Goal: Transaction & Acquisition: Purchase product/service

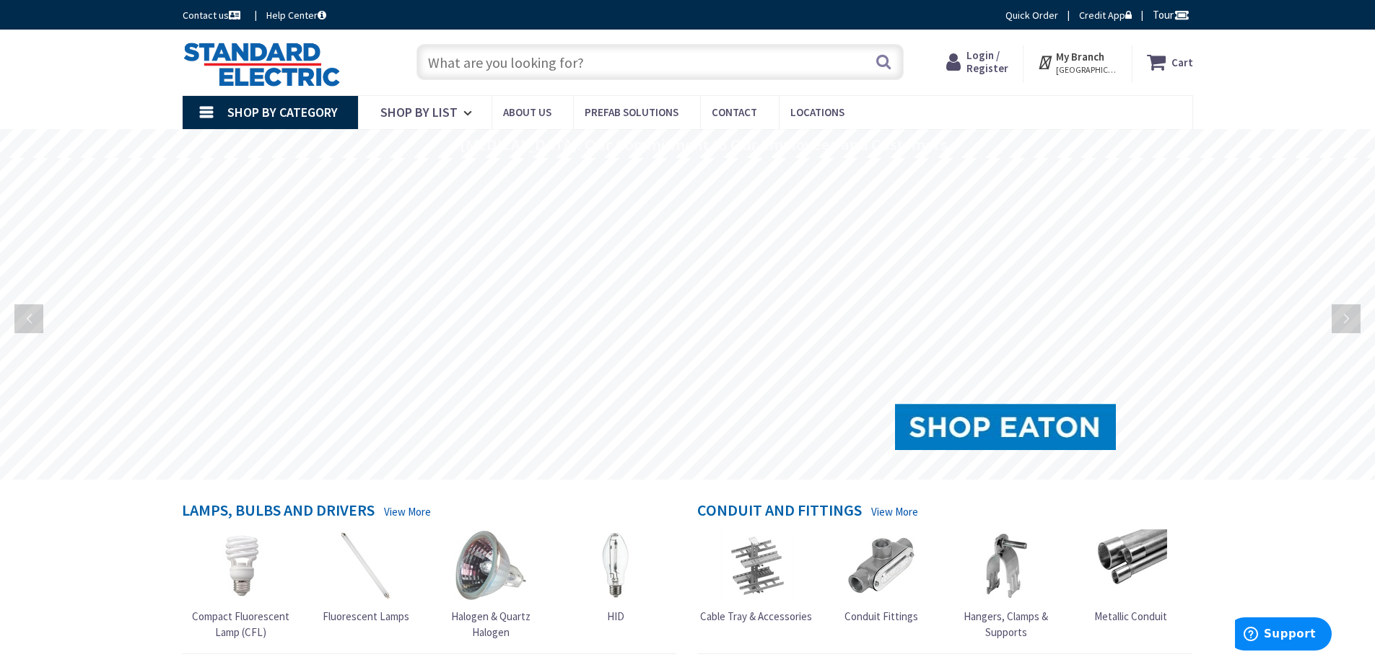
click at [989, 71] on span "Login / Register" at bounding box center [987, 61] width 42 height 27
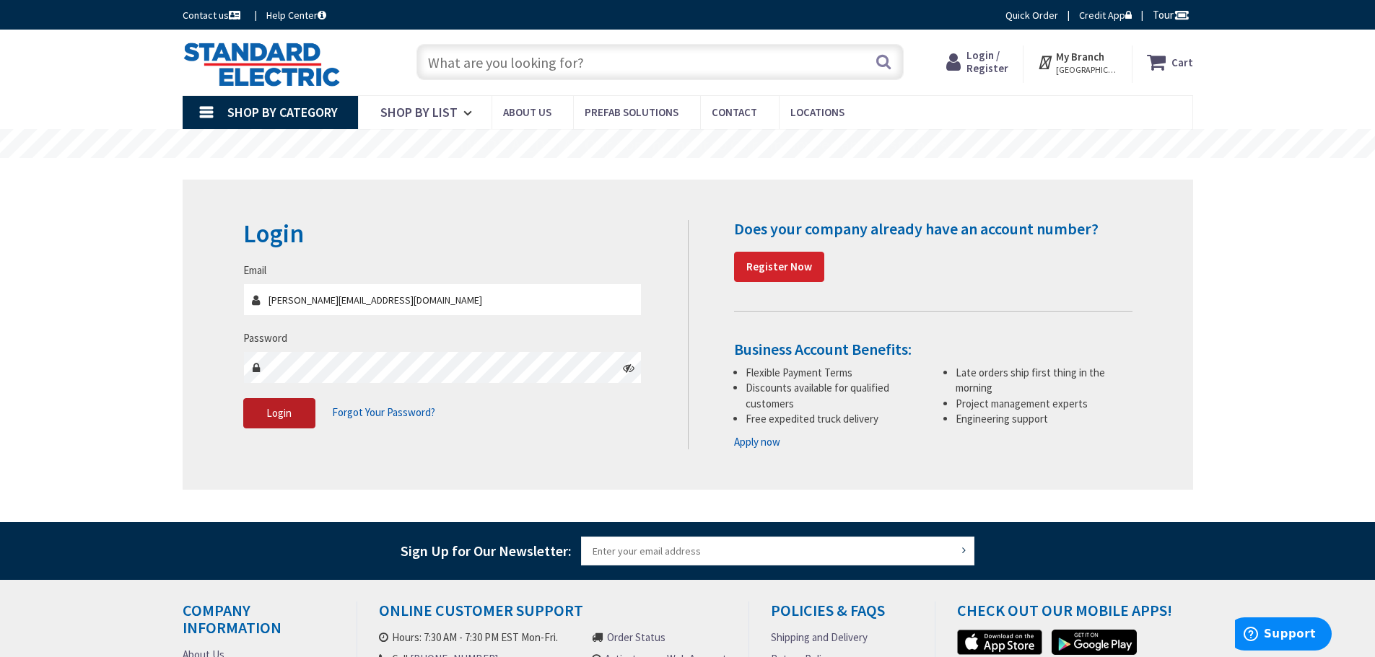
click at [284, 409] on span "Login" at bounding box center [278, 413] width 25 height 14
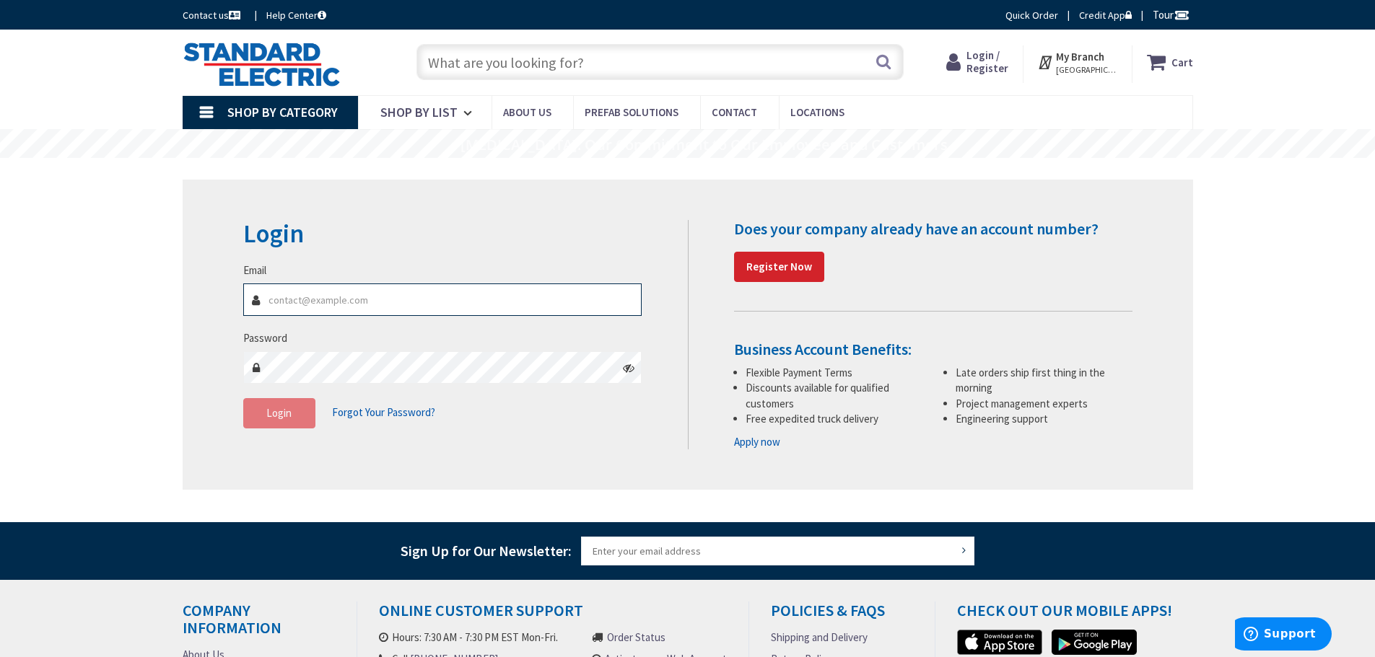
type input "tony@atkinsonelectricllc.com"
click at [302, 416] on button "Login" at bounding box center [279, 413] width 72 height 30
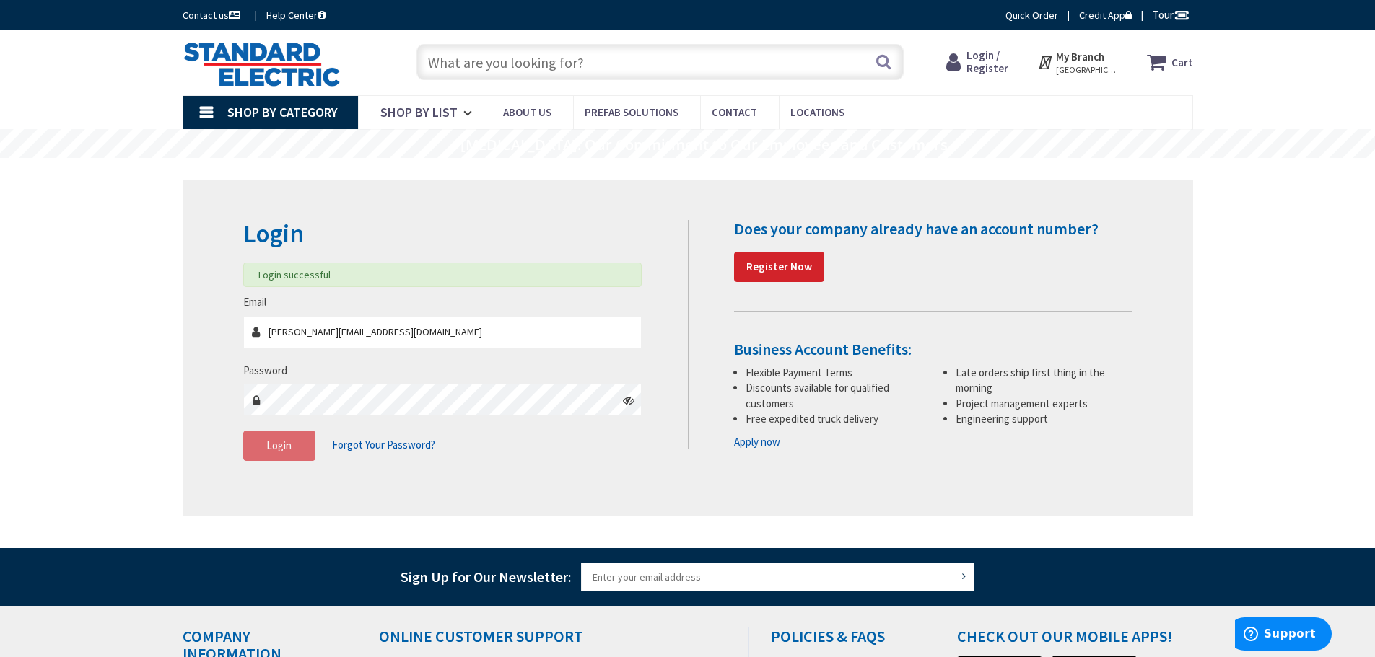
click at [476, 66] on input "text" at bounding box center [659, 62] width 487 height 36
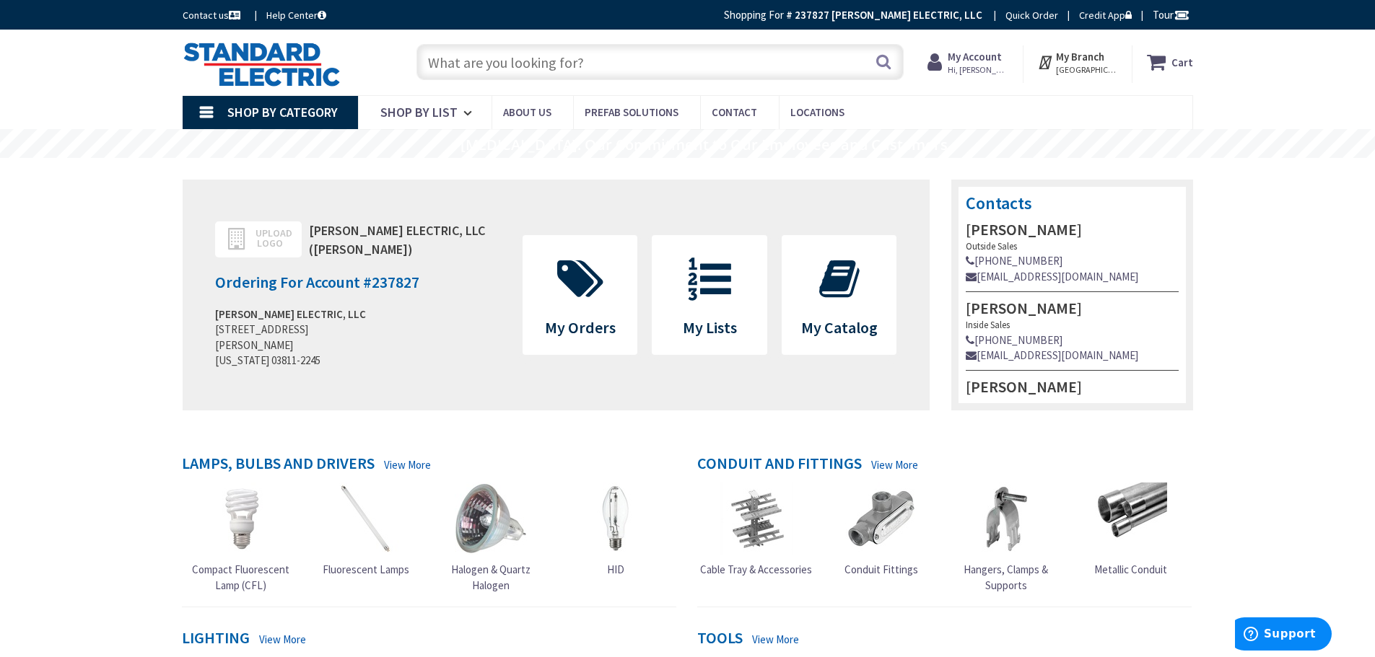
click at [506, 58] on input "text" at bounding box center [659, 62] width 487 height 36
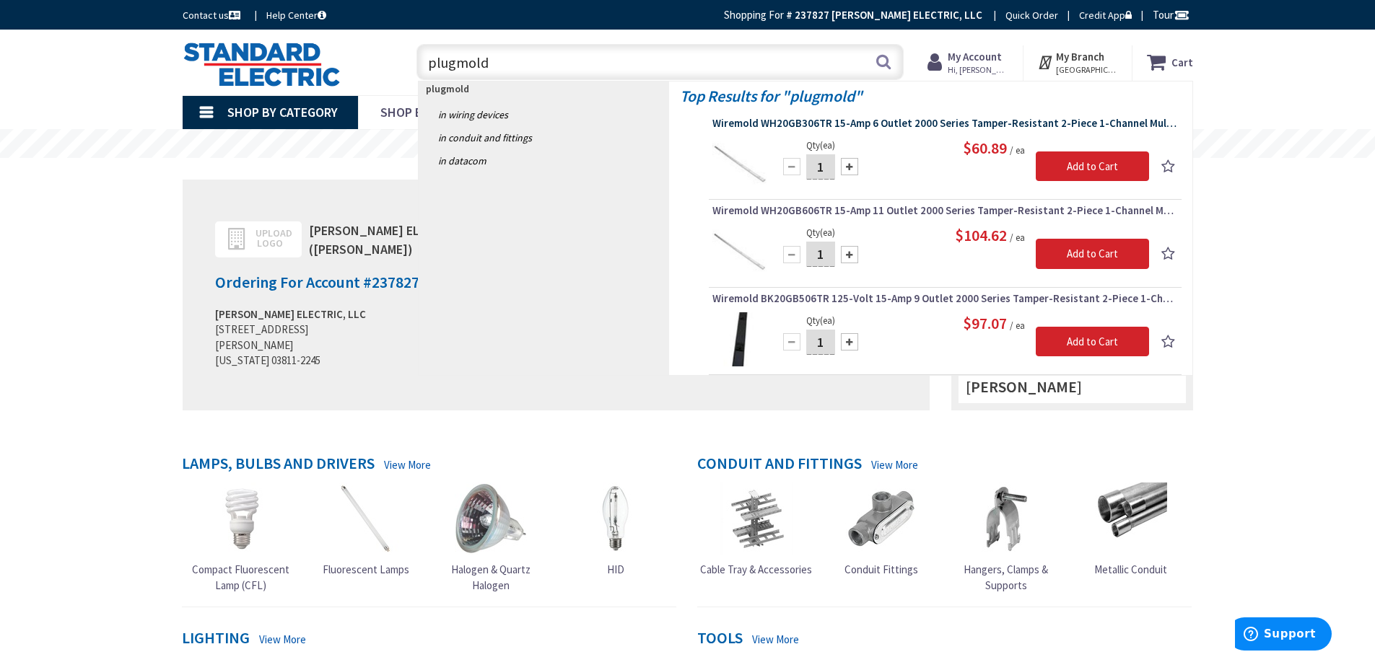
type input "plugmold"
click at [1015, 124] on span "Wiremold WH20GB306TR 15-Amp 6 Outlet 2000 Series Tamper-Resistant 2-Piece 1-Cha…" at bounding box center [944, 123] width 465 height 14
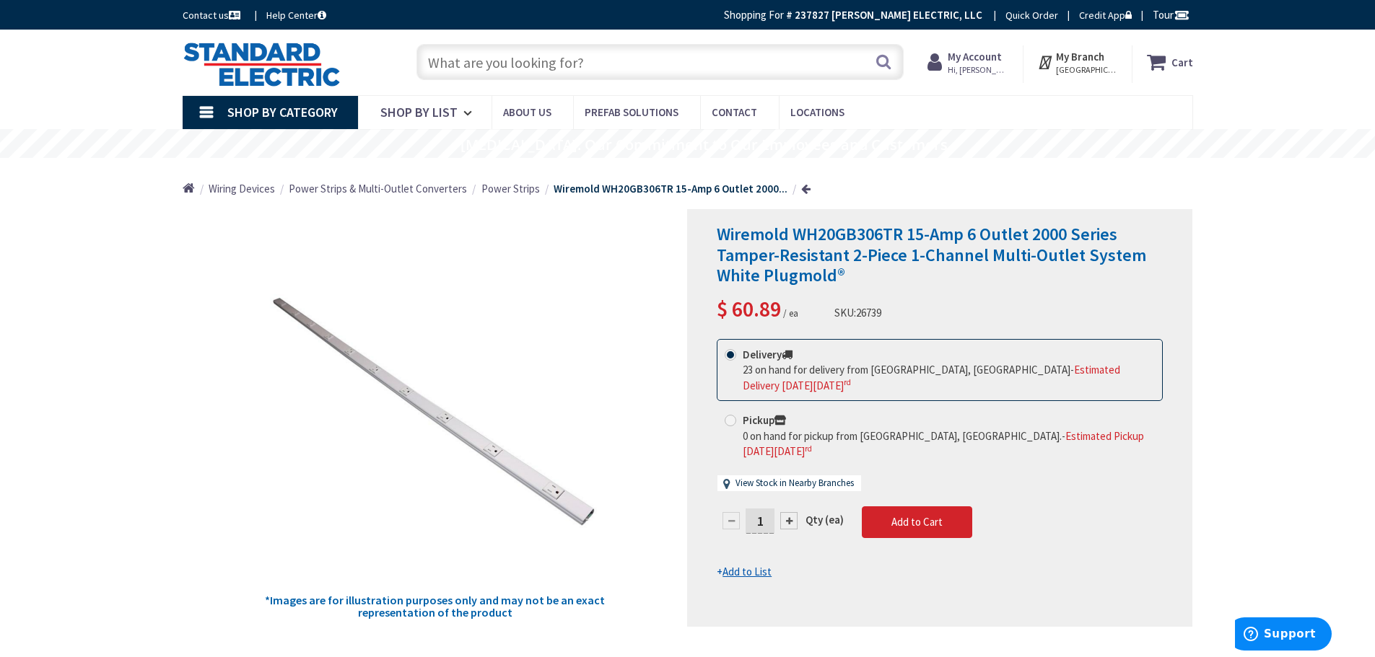
click at [586, 69] on input "text" at bounding box center [659, 62] width 487 height 36
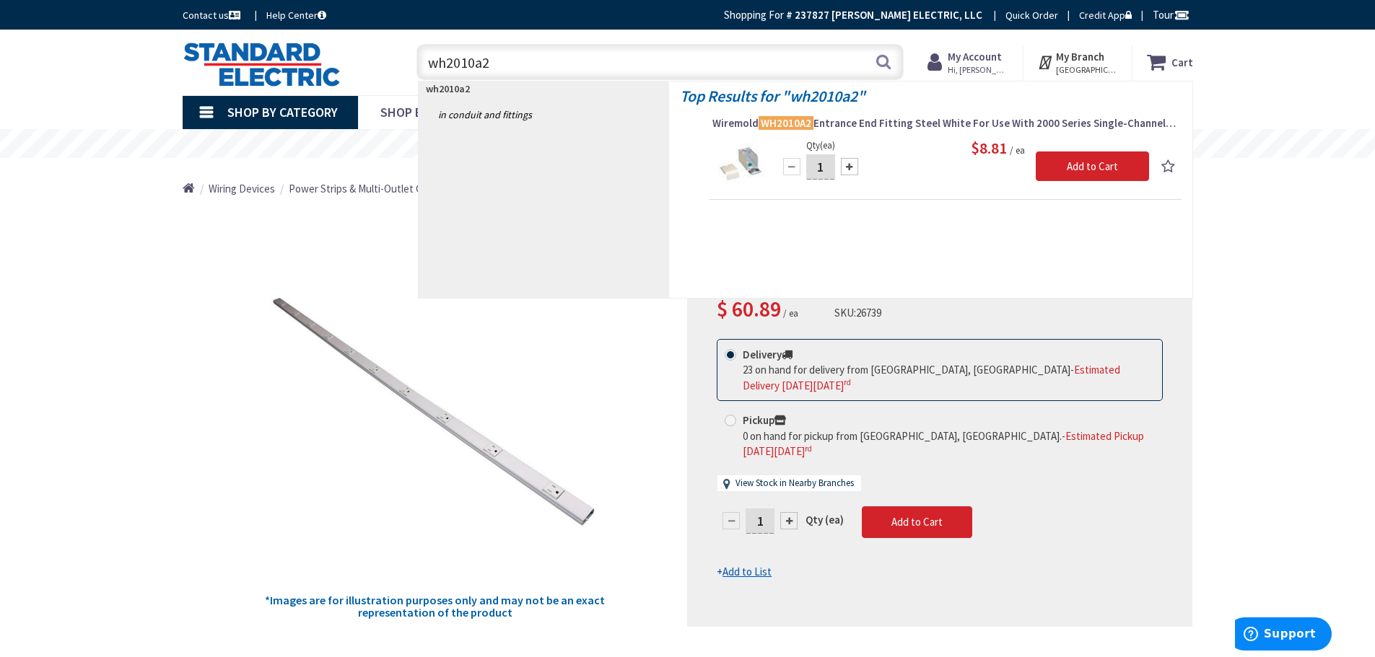
click at [540, 71] on input "wh2010a2" at bounding box center [659, 62] width 487 height 36
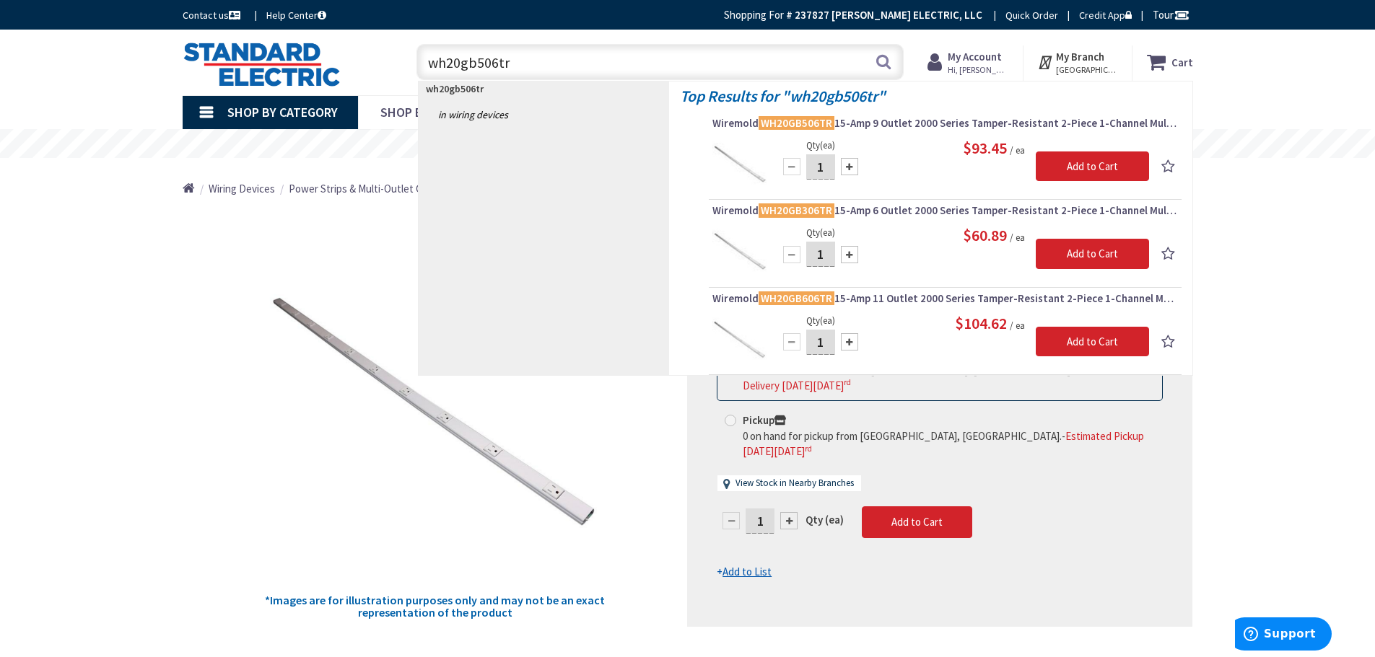
drag, startPoint x: 489, startPoint y: 69, endPoint x: 204, endPoint y: 79, distance: 284.5
click at [204, 79] on div "Toggle Nav wh20gb506tr wh20gb506tr Search Cart My Cart Close" at bounding box center [688, 62] width 1032 height 48
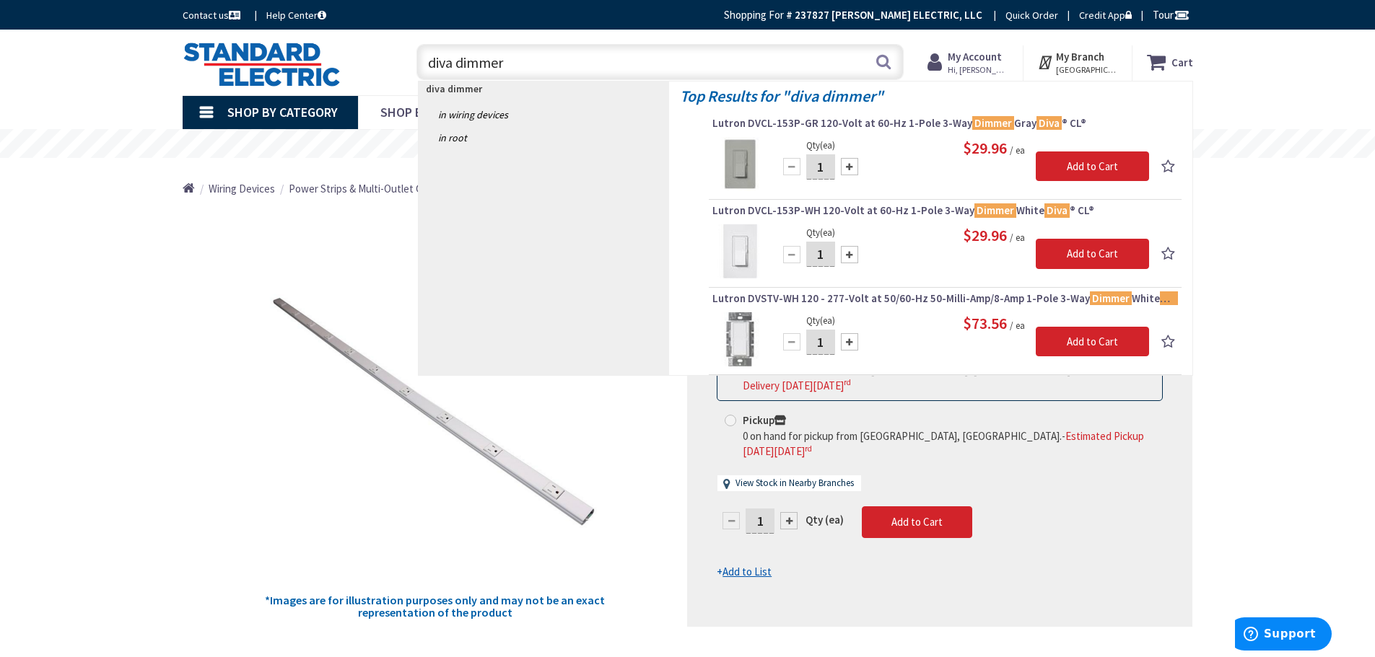
type input "diva dimmer"
